Goal: Task Accomplishment & Management: Use online tool/utility

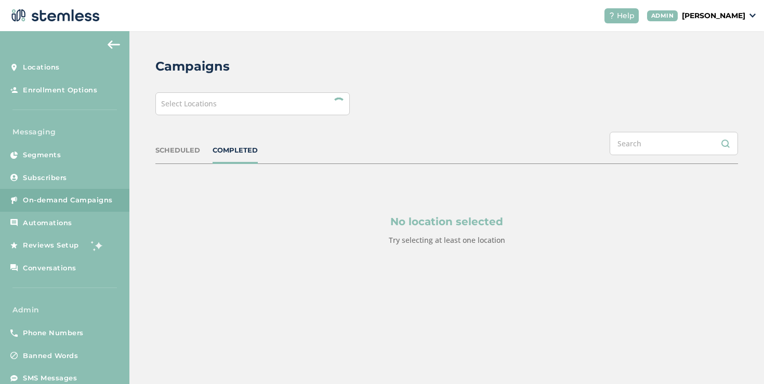
click at [177, 96] on div "Select Locations" at bounding box center [252, 103] width 194 height 23
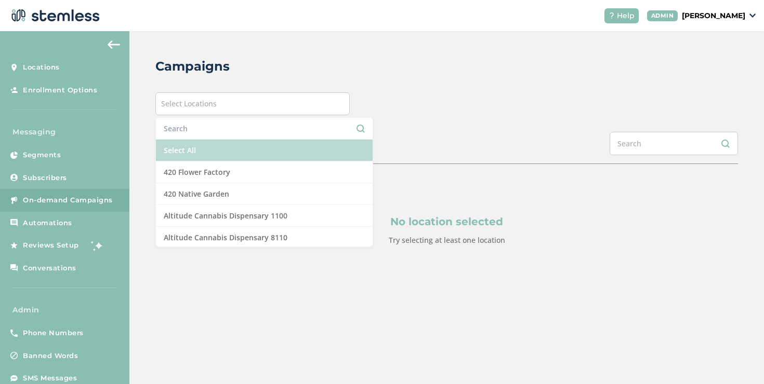
click at [176, 148] on li "Select All" at bounding box center [264, 151] width 217 height 22
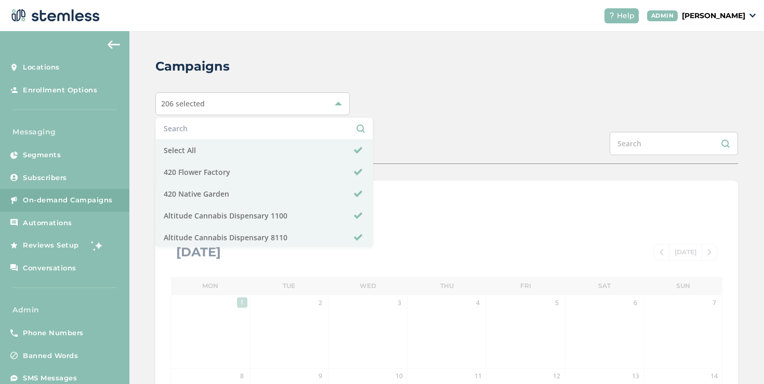
click at [418, 119] on div "Campaigns 206 selected Select All 420 Flower Factory 420 Native Garden Altitude…" at bounding box center [446, 367] width 634 height 672
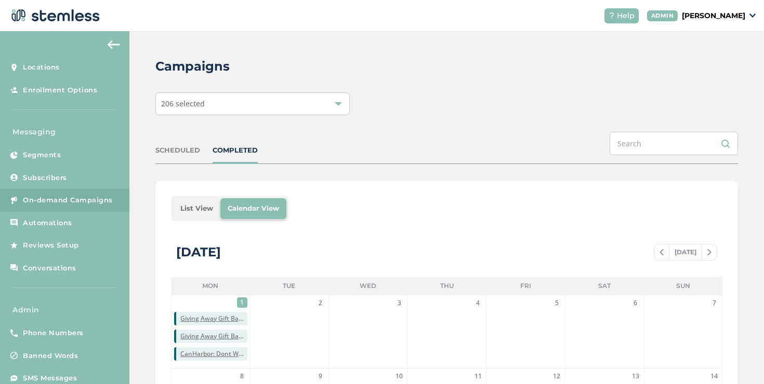
click at [212, 205] on li "List View" at bounding box center [196, 208] width 47 height 21
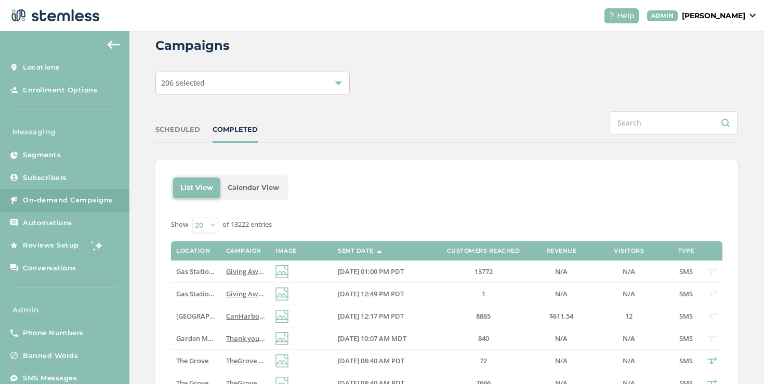
scroll to position [68, 0]
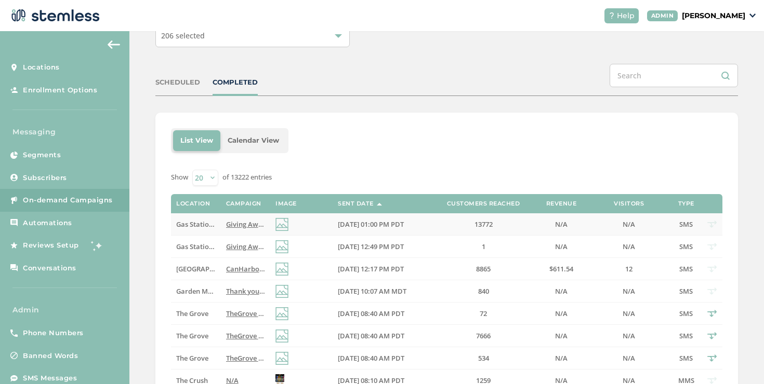
click at [207, 225] on span "Gas Station Dispensary" at bounding box center [213, 224] width 75 height 9
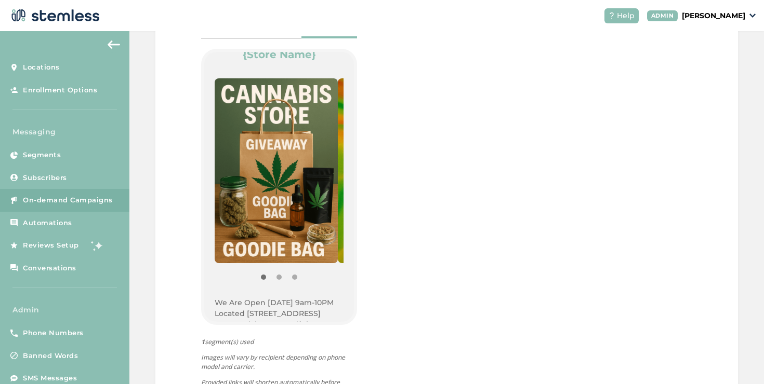
scroll to position [90, 0]
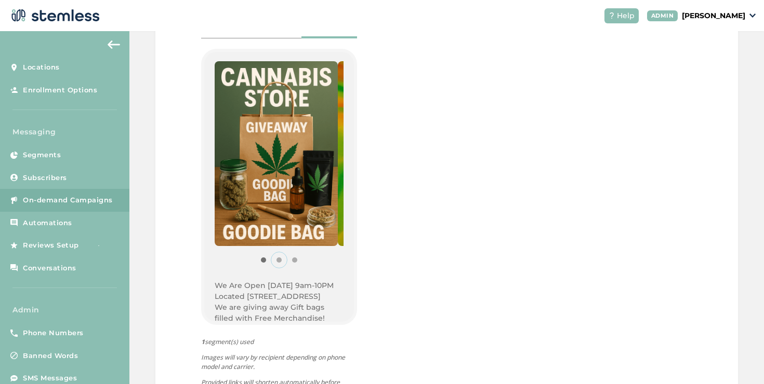
click at [273, 261] on button "Item 1" at bounding box center [279, 260] width 16 height 16
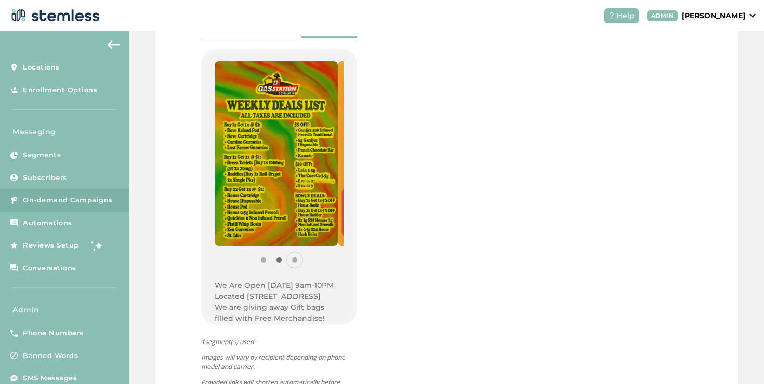
click at [293, 259] on button "Item 2" at bounding box center [295, 260] width 16 height 16
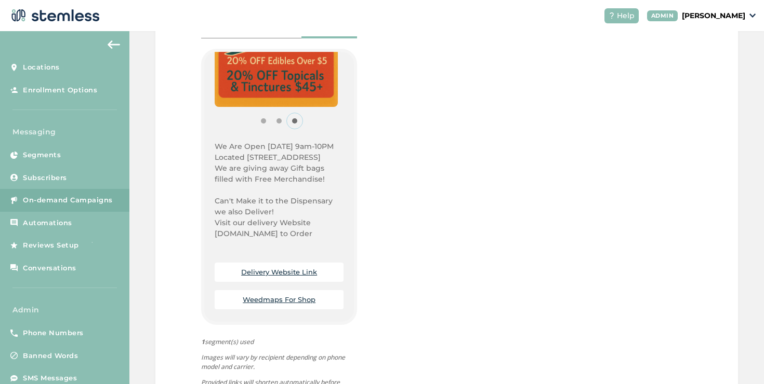
scroll to position [308, 0]
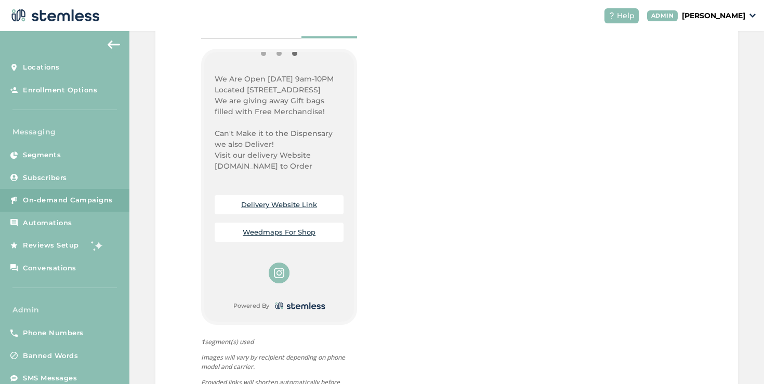
click at [287, 206] on link "Delivery Website Link" at bounding box center [279, 204] width 76 height 8
